Goal: Task Accomplishment & Management: Manage account settings

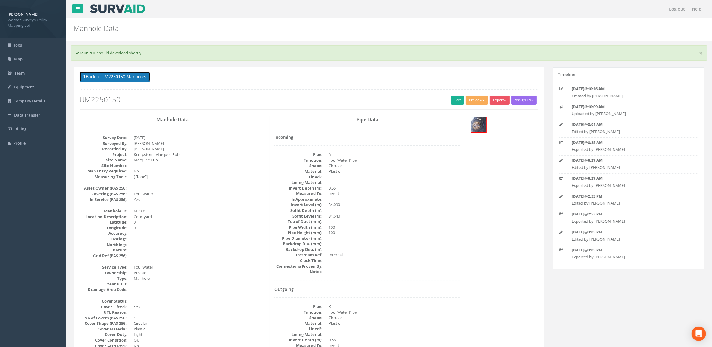
click at [107, 77] on button "Back to UM2250150 Manholes" at bounding box center [115, 76] width 71 height 10
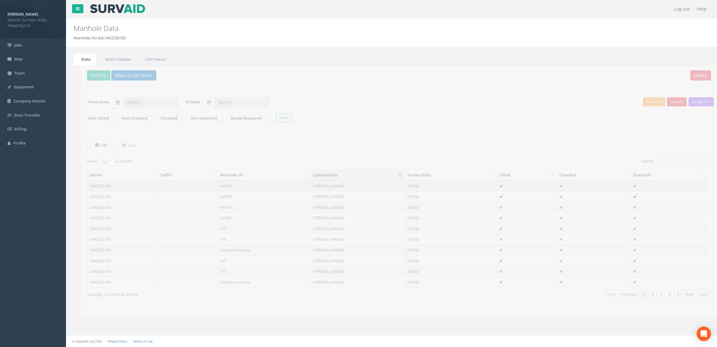
click at [225, 188] on td "MP002" at bounding box center [256, 185] width 93 height 11
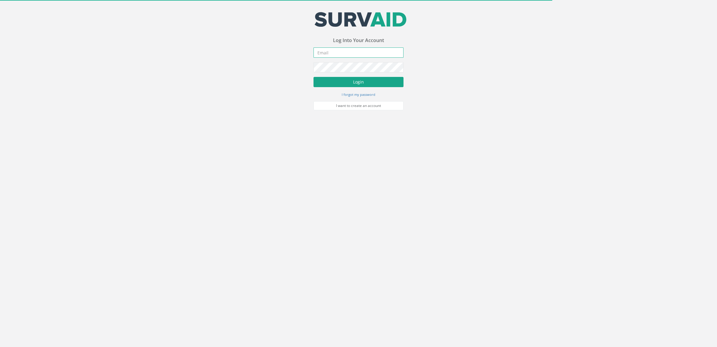
type input "[DOMAIN_NAME][EMAIL_ADDRESS][DOMAIN_NAME]"
click at [366, 80] on button "Login" at bounding box center [359, 82] width 90 height 10
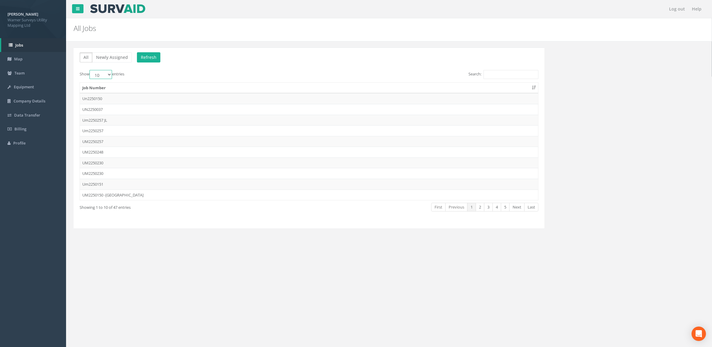
drag, startPoint x: 108, startPoint y: 74, endPoint x: 108, endPoint y: 80, distance: 6.0
click at [108, 74] on select "10 25 50 100" at bounding box center [100, 74] width 23 height 9
select select "100"
click at [90, 70] on select "10 25 50 100" at bounding box center [100, 74] width 23 height 9
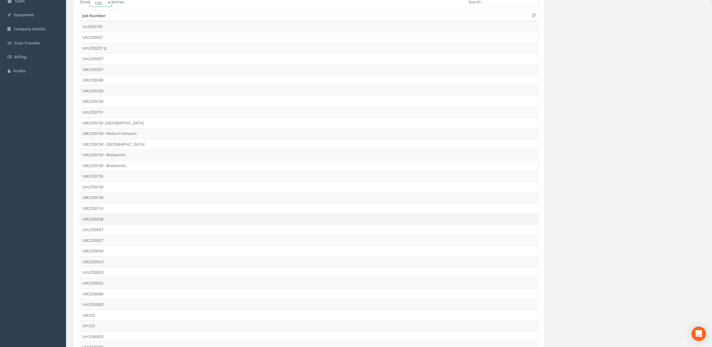
scroll to position [75, 0]
click at [125, 170] on td "UM2250150" at bounding box center [309, 172] width 458 height 11
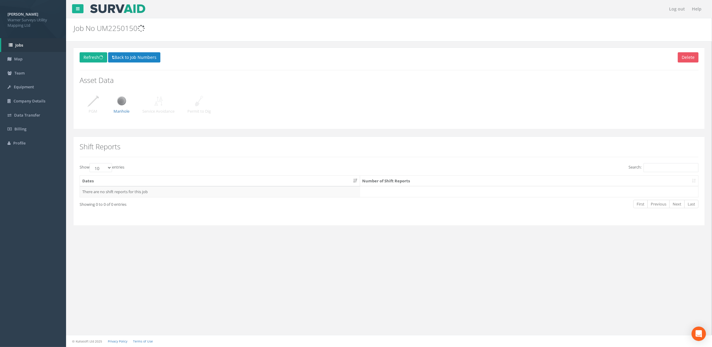
scroll to position [0, 0]
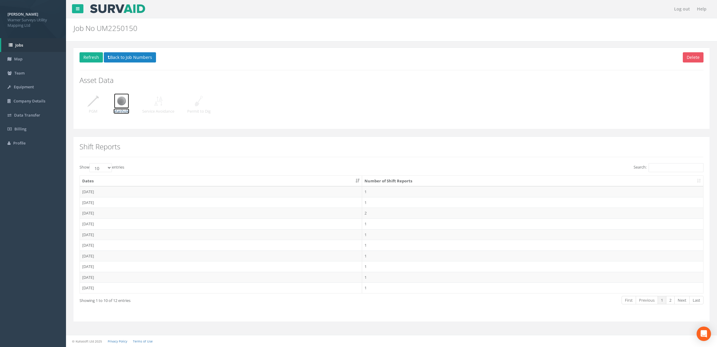
drag, startPoint x: 121, startPoint y: 113, endPoint x: 118, endPoint y: 110, distance: 4.5
click at [120, 113] on p "Manhole" at bounding box center [121, 111] width 16 height 6
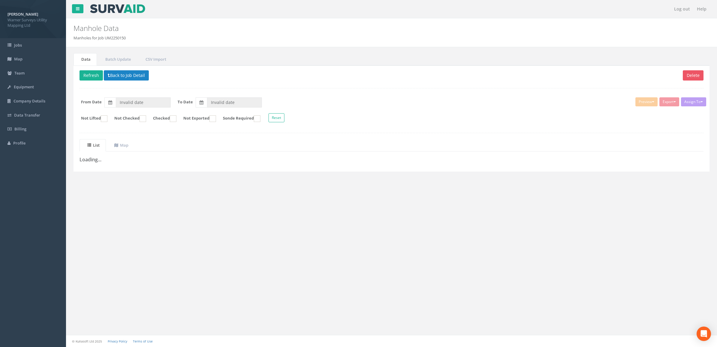
type input "[DATE]"
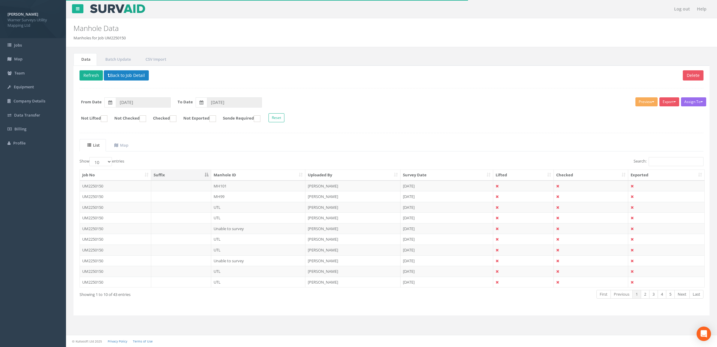
click at [318, 177] on th "Uploaded By" at bounding box center [353, 175] width 95 height 11
click at [255, 187] on td "MP002" at bounding box center [258, 185] width 94 height 11
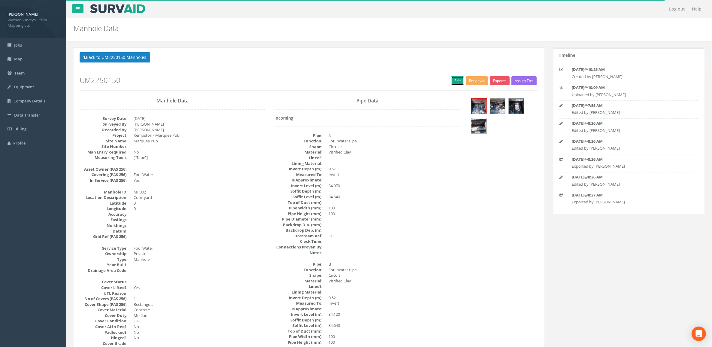
click at [457, 85] on link "Edit" at bounding box center [457, 80] width 13 height 9
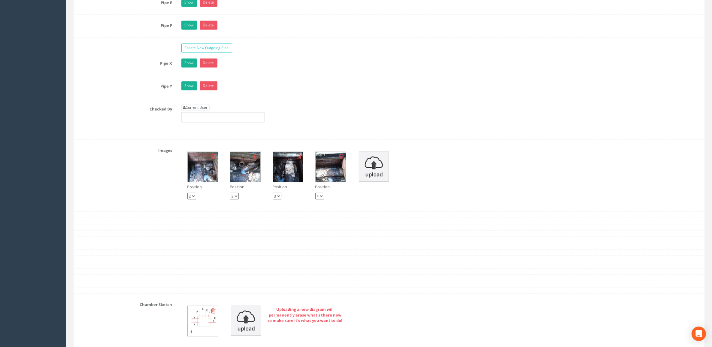
scroll to position [901, 0]
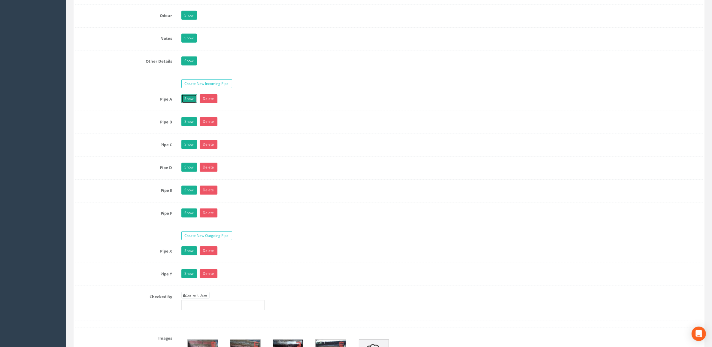
click at [192, 102] on link "Show" at bounding box center [189, 98] width 16 height 9
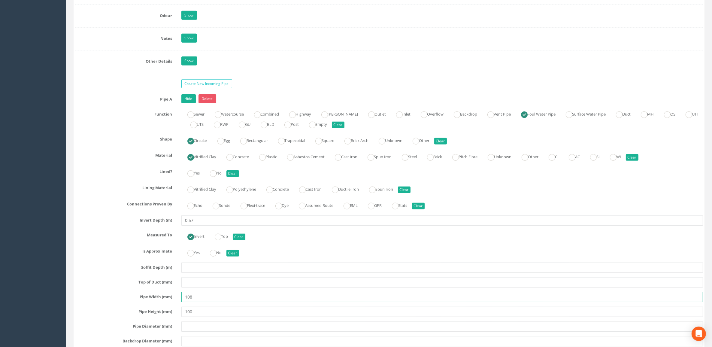
click at [203, 299] on input "108" at bounding box center [442, 297] width 522 height 10
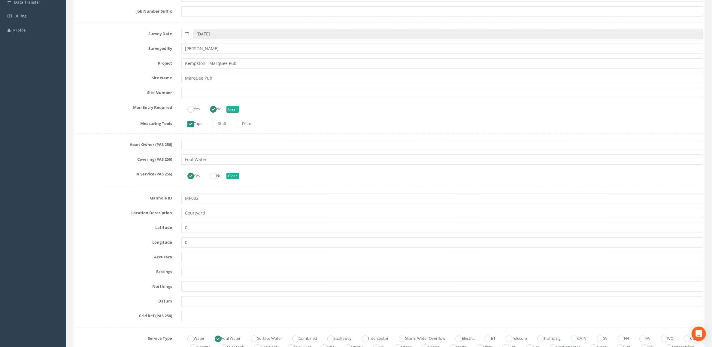
scroll to position [0, 0]
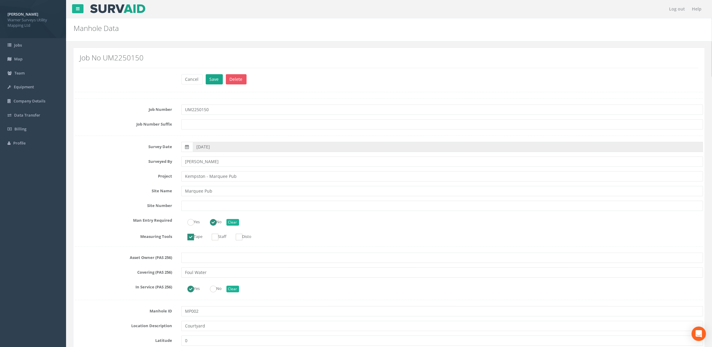
type input "100"
click at [212, 77] on button "Save" at bounding box center [214, 79] width 17 height 10
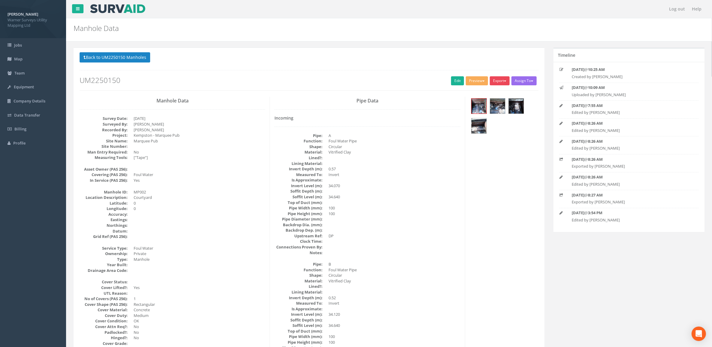
click at [505, 79] on button "Export" at bounding box center [500, 80] width 20 height 9
click at [492, 104] on link "Warner Manhole Card" at bounding box center [484, 103] width 51 height 9
